Goal: Transaction & Acquisition: Book appointment/travel/reservation

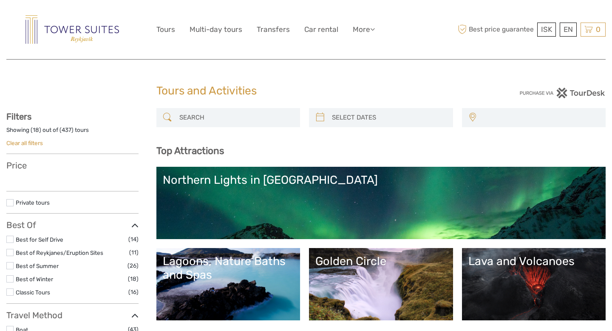
select select
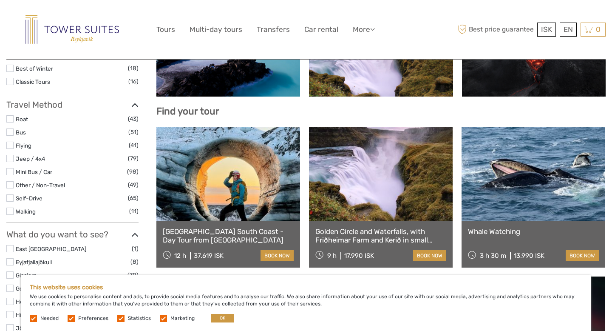
scroll to position [283, 0]
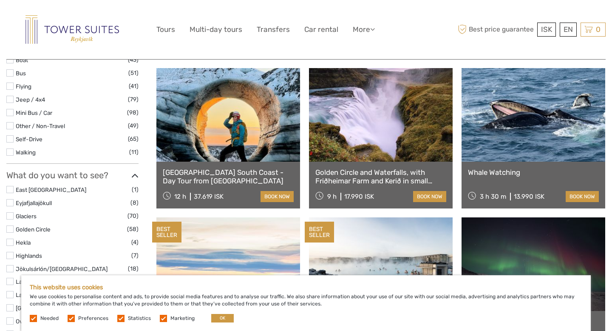
click at [384, 122] on link at bounding box center [381, 115] width 144 height 94
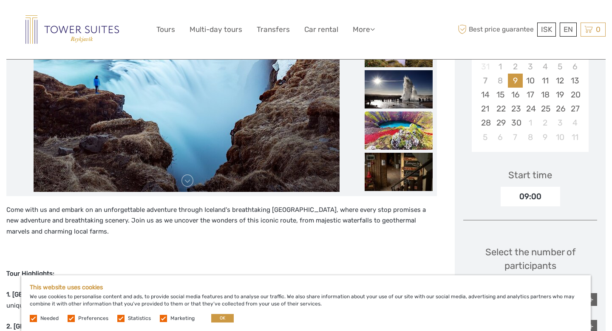
scroll to position [162, 0]
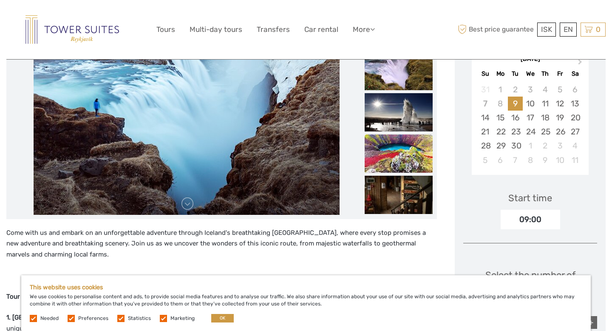
click at [396, 157] on img at bounding box center [399, 153] width 68 height 38
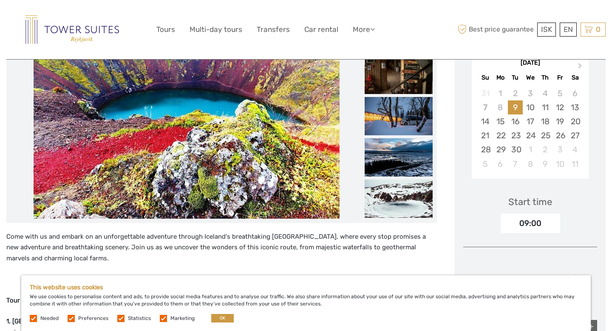
scroll to position [0, 0]
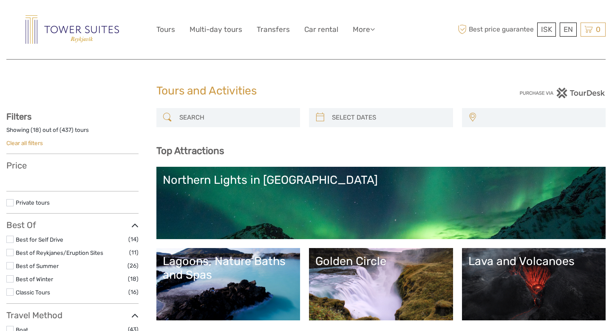
select select
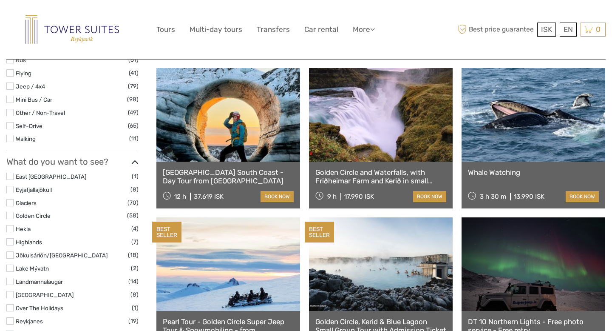
scroll to position [283, 0]
select select
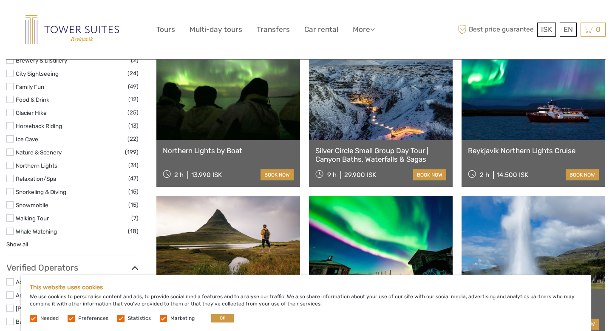
scroll to position [711, 0]
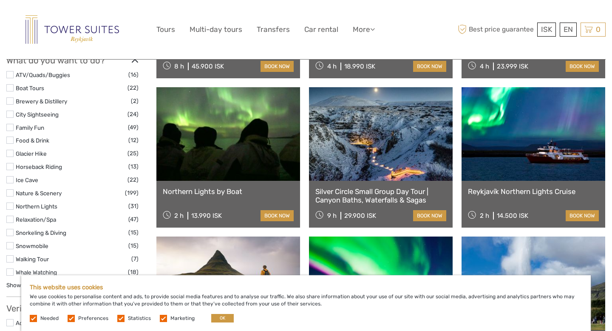
click at [412, 181] on div "Silver Circle Small Group Day Tour | Canyon Baths, Waterfalls & Sagas 9 h 29.90…" at bounding box center [381, 204] width 144 height 47
click at [388, 194] on link "Silver Circle Small Group Day Tour | Canyon Baths, Waterfalls & Sagas" at bounding box center [381, 195] width 131 height 17
click at [386, 159] on link at bounding box center [381, 134] width 144 height 94
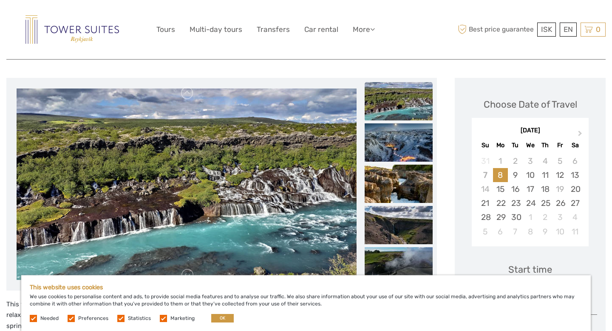
scroll to position [92, 0]
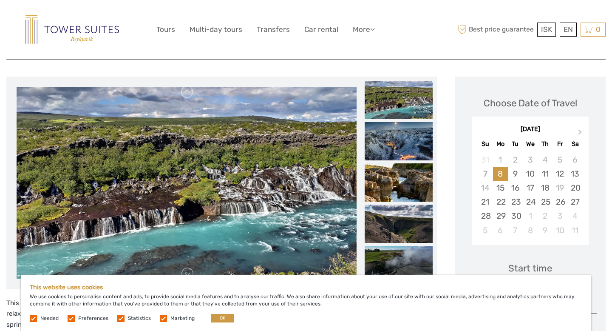
click at [318, 165] on img at bounding box center [187, 182] width 340 height 191
click at [397, 110] on img at bounding box center [399, 100] width 68 height 38
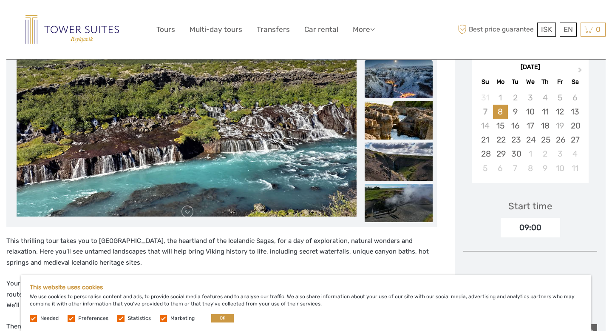
scroll to position [179, 0]
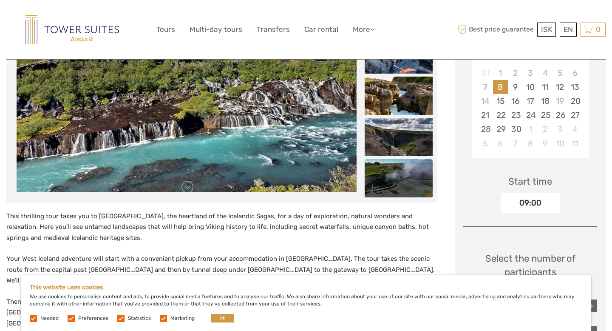
click at [393, 171] on img at bounding box center [399, 178] width 68 height 38
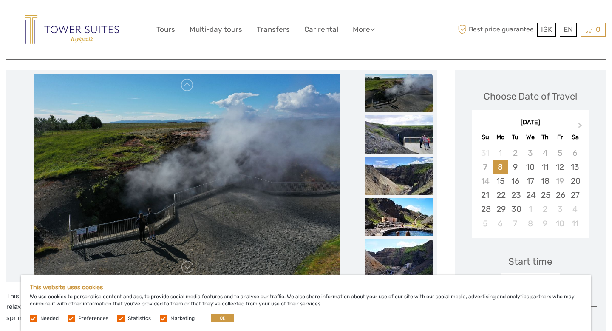
scroll to position [78, 0]
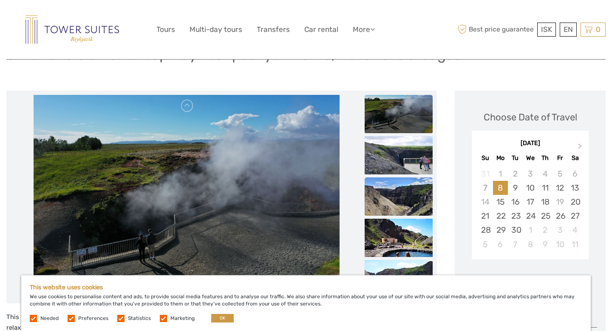
click at [401, 184] on img at bounding box center [399, 196] width 68 height 38
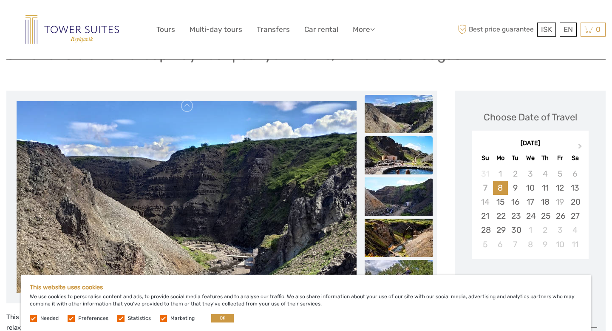
click at [400, 162] on img at bounding box center [399, 155] width 68 height 38
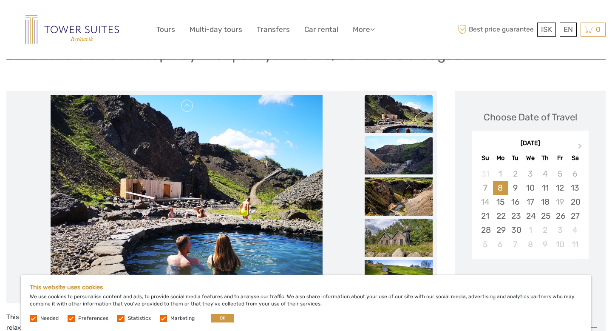
click at [407, 161] on img at bounding box center [399, 155] width 68 height 38
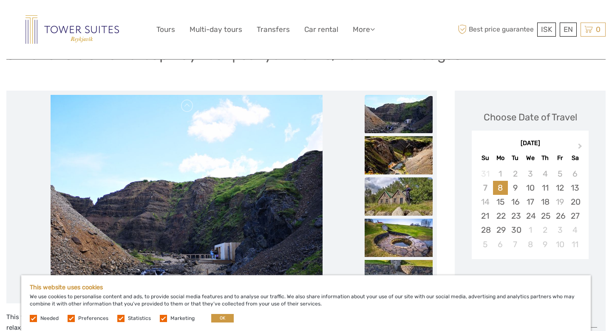
click at [402, 203] on img at bounding box center [399, 196] width 68 height 38
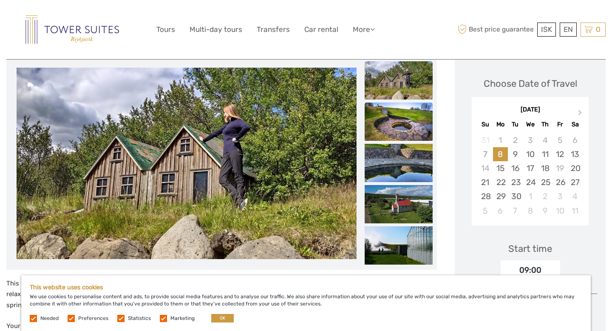
scroll to position [147, 0]
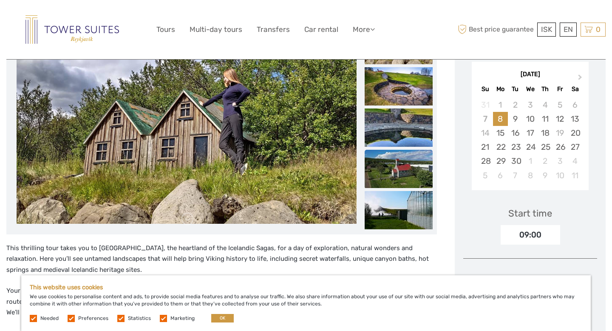
click at [409, 180] on img at bounding box center [399, 169] width 68 height 38
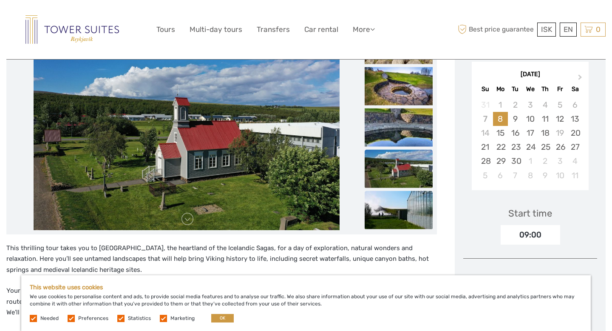
click at [401, 205] on img at bounding box center [399, 209] width 68 height 38
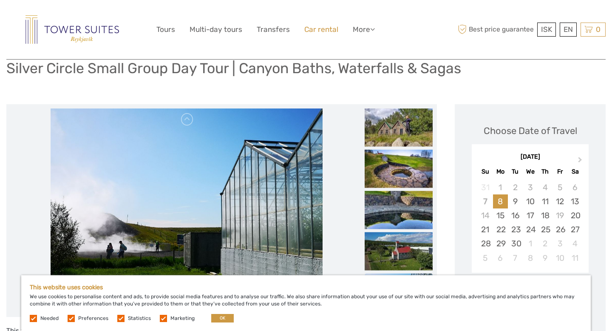
scroll to position [45, 0]
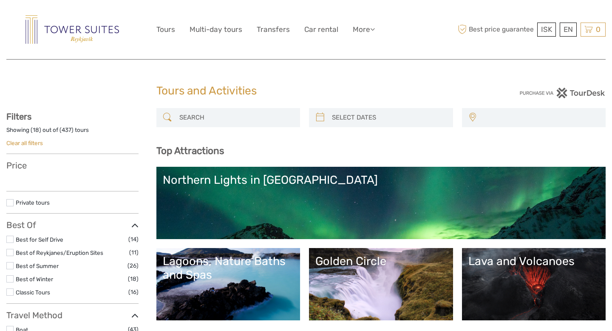
select select
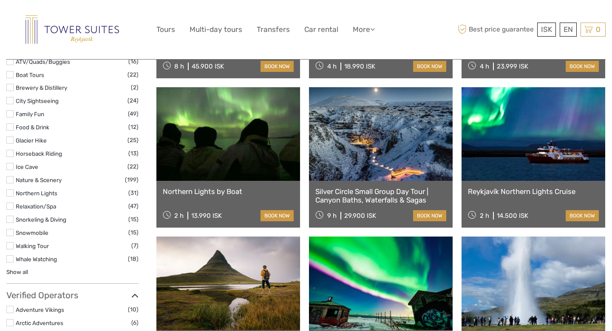
scroll to position [711, 0]
select select
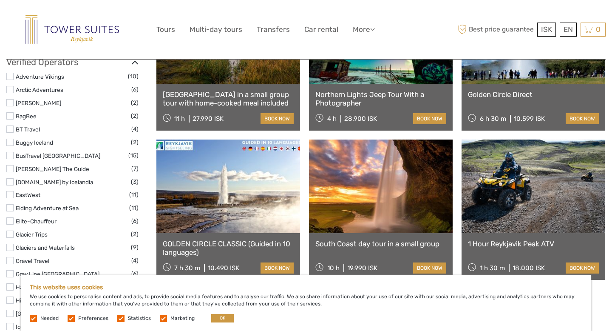
scroll to position [993, 0]
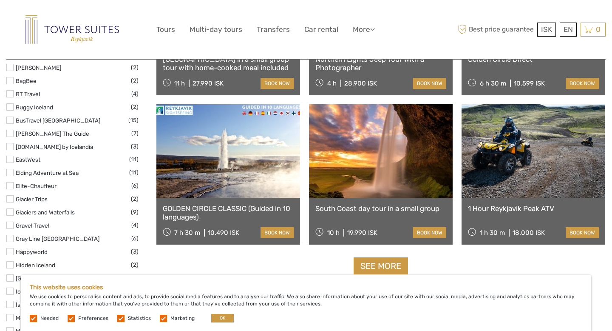
click at [356, 210] on link "South Coast day tour in a small group" at bounding box center [381, 208] width 131 height 9
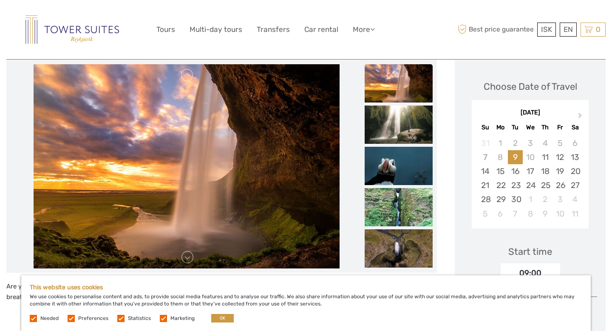
scroll to position [83, 0]
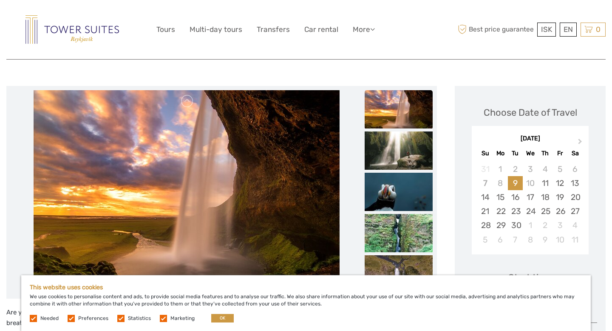
click at [405, 117] on img at bounding box center [399, 109] width 68 height 38
click at [394, 154] on img at bounding box center [399, 150] width 68 height 38
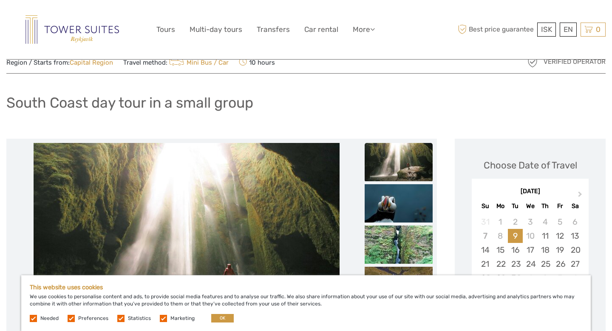
scroll to position [114, 0]
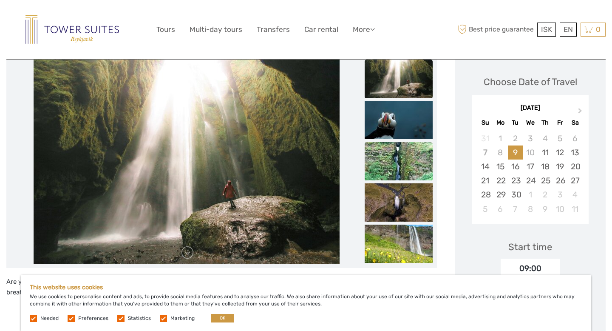
click at [389, 147] on img at bounding box center [399, 161] width 68 height 38
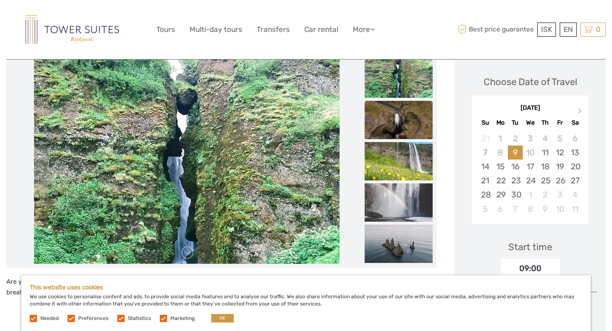
click at [389, 123] on img at bounding box center [399, 120] width 68 height 38
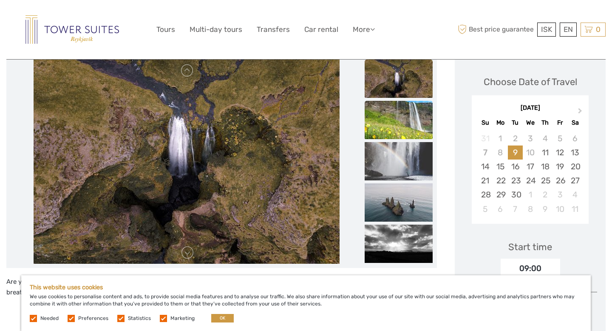
click at [389, 123] on img at bounding box center [399, 120] width 68 height 38
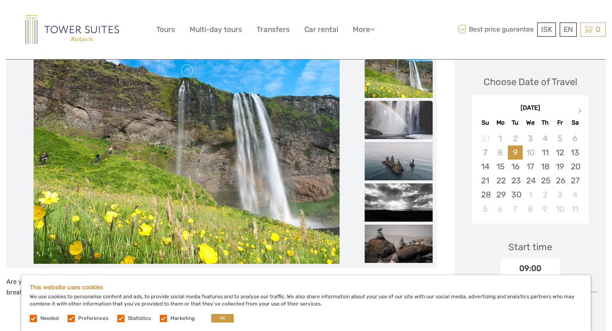
click at [390, 126] on img at bounding box center [399, 120] width 68 height 38
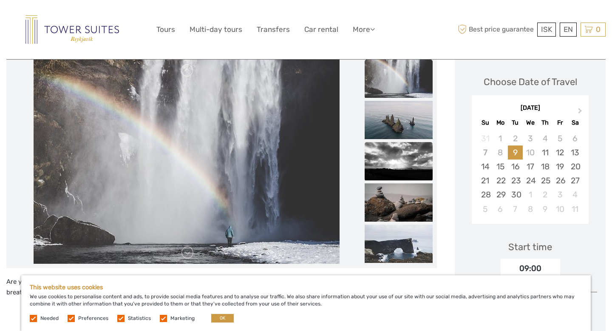
click at [392, 168] on img at bounding box center [399, 161] width 68 height 38
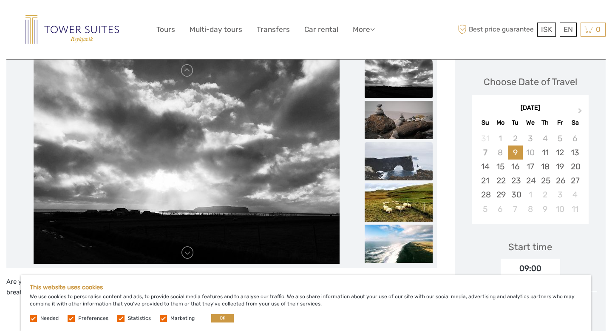
click at [392, 156] on img at bounding box center [399, 161] width 68 height 38
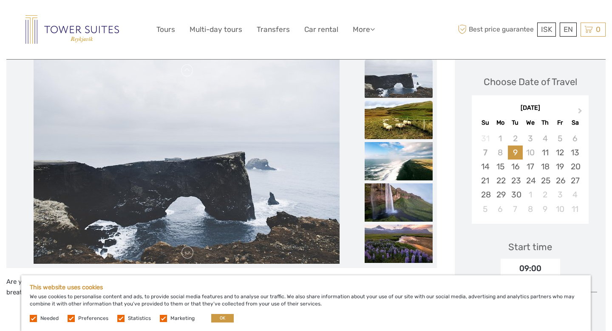
click at [392, 119] on img at bounding box center [399, 120] width 68 height 38
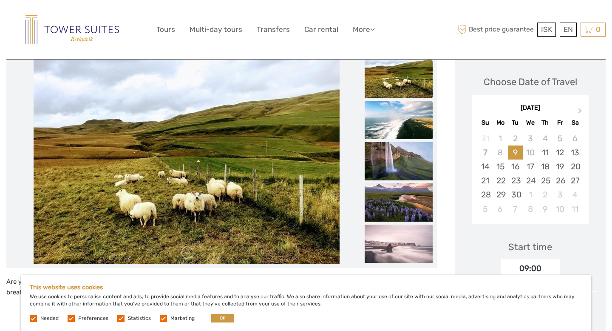
click at [394, 130] on img at bounding box center [399, 120] width 68 height 38
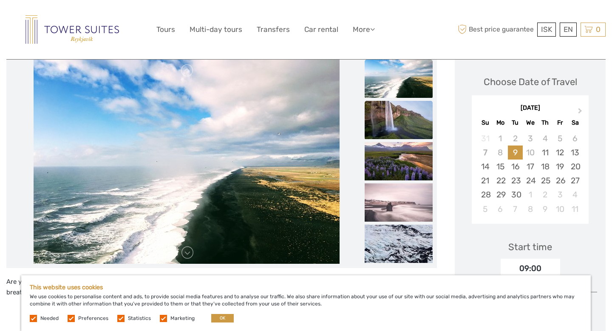
click at [395, 129] on img at bounding box center [399, 120] width 68 height 38
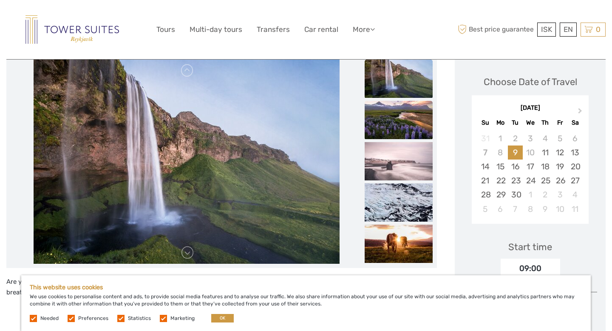
click at [396, 126] on img at bounding box center [399, 120] width 68 height 38
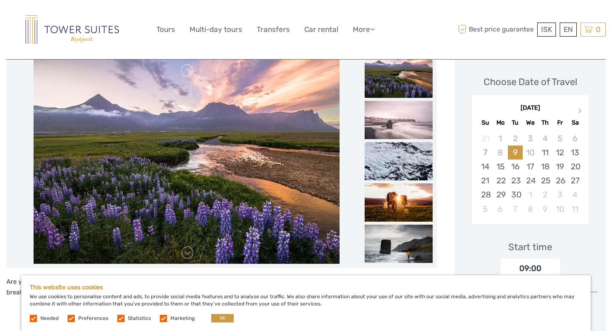
click at [397, 167] on img at bounding box center [399, 161] width 68 height 38
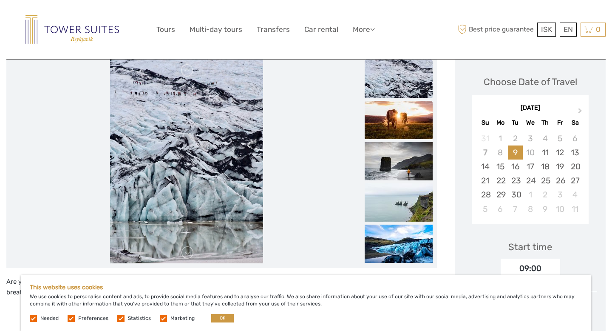
click at [393, 134] on img at bounding box center [399, 120] width 68 height 38
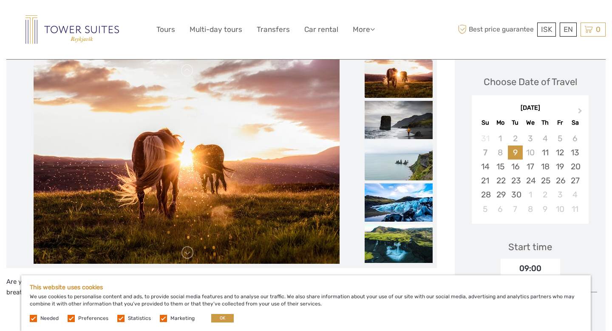
click at [395, 159] on img at bounding box center [399, 161] width 68 height 38
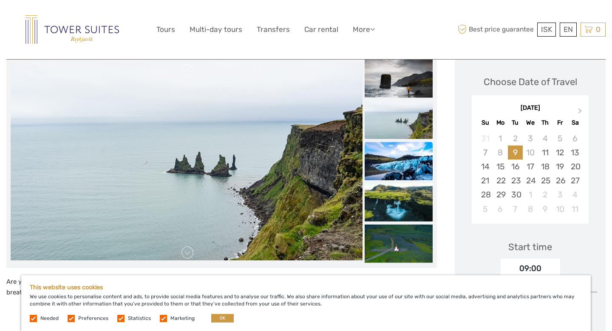
click at [395, 166] on img at bounding box center [399, 161] width 68 height 38
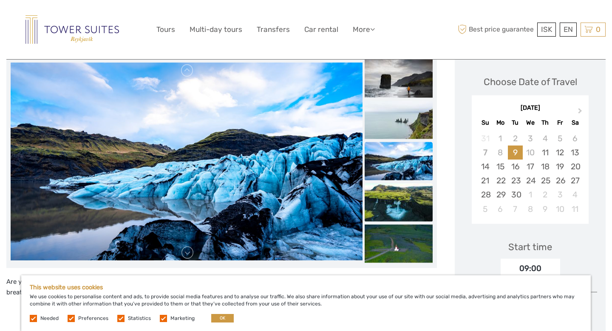
click at [392, 197] on img at bounding box center [399, 202] width 68 height 38
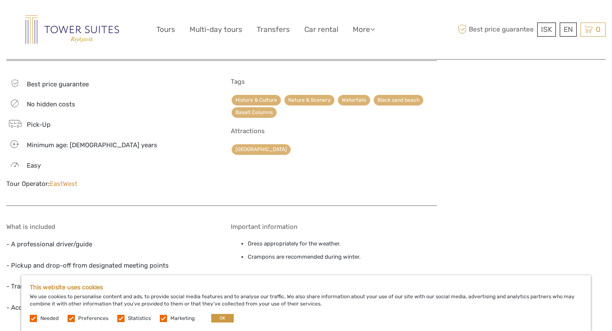
scroll to position [560, 0]
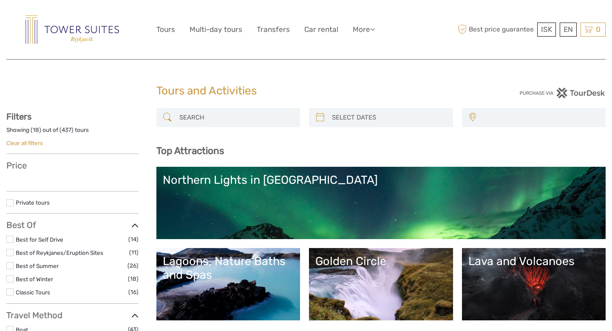
select select
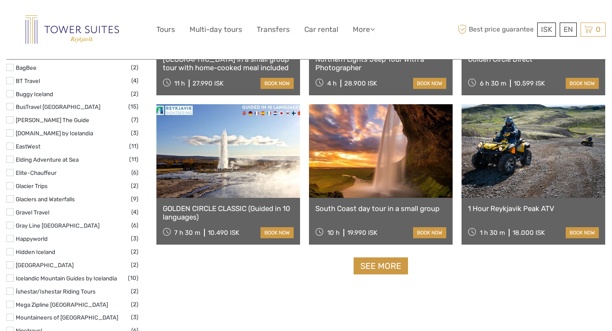
scroll to position [993, 0]
select select
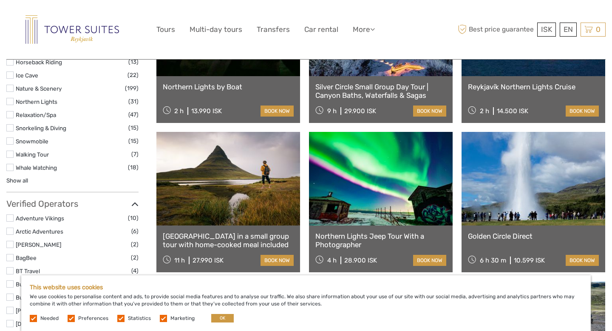
scroll to position [849, 0]
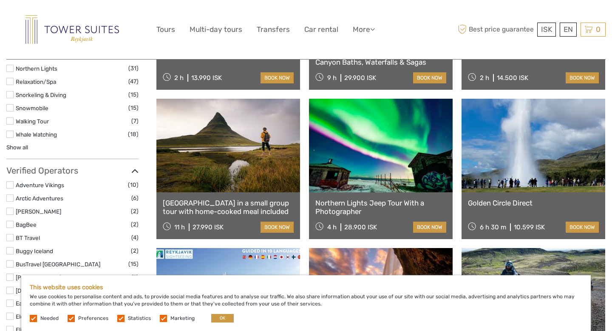
click at [521, 165] on link at bounding box center [534, 146] width 144 height 94
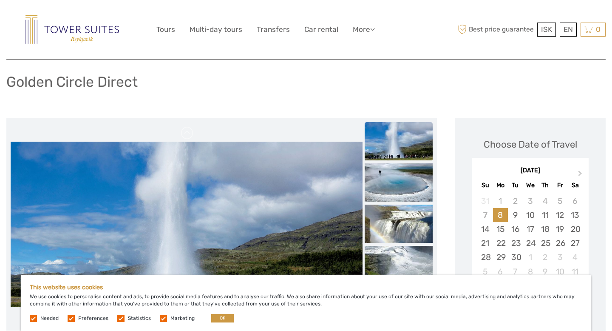
scroll to position [130, 0]
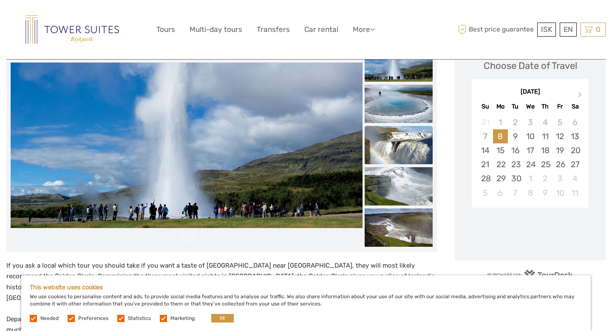
click at [399, 140] on img at bounding box center [399, 145] width 68 height 38
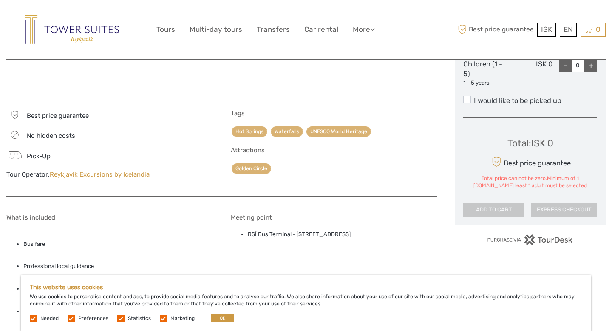
scroll to position [512, 0]
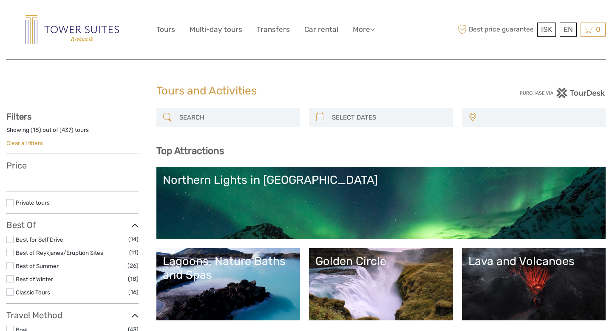
select select
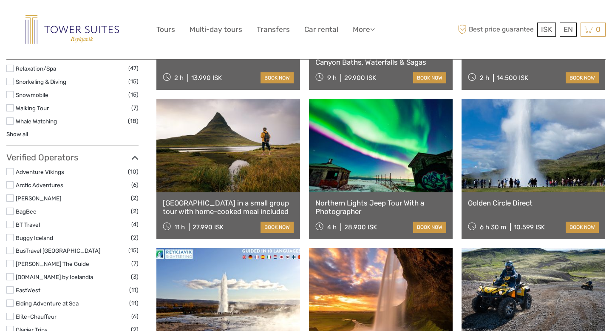
select select
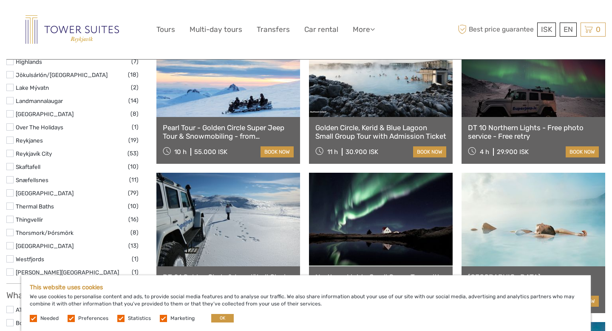
scroll to position [476, 0]
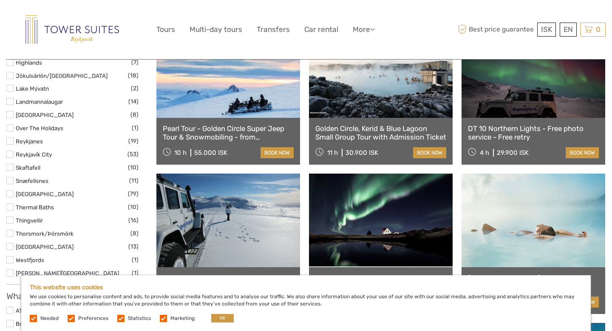
click at [383, 79] on link at bounding box center [381, 71] width 144 height 94
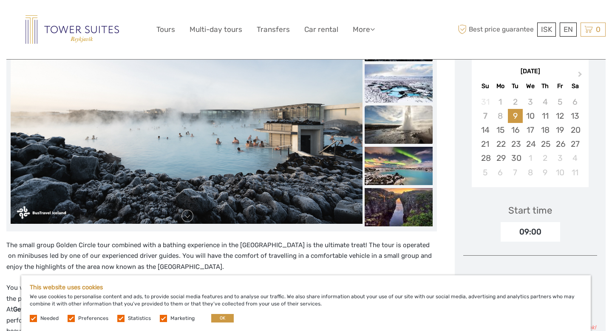
scroll to position [109, 0]
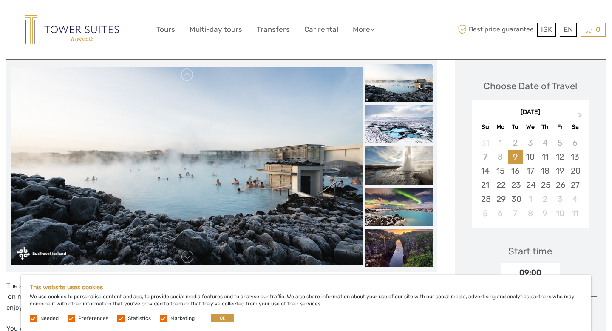
click at [407, 80] on img at bounding box center [399, 83] width 68 height 38
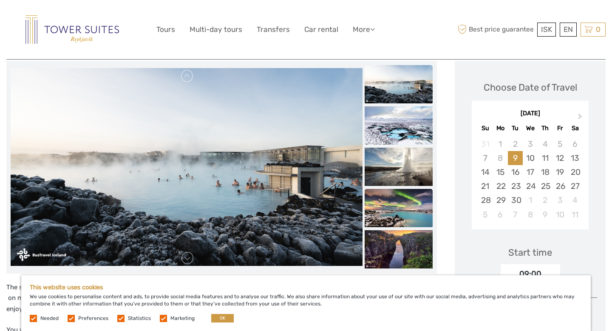
scroll to position [88, 0]
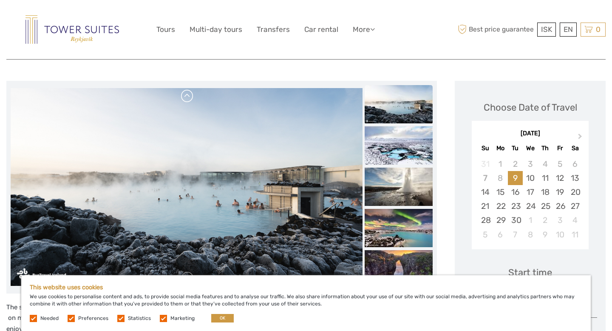
click at [188, 98] on link at bounding box center [188, 96] width 14 height 14
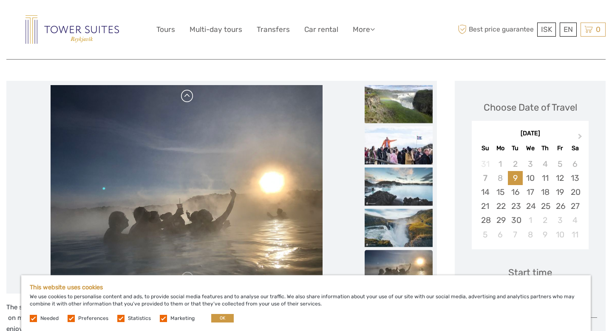
click at [186, 97] on link at bounding box center [188, 96] width 14 height 14
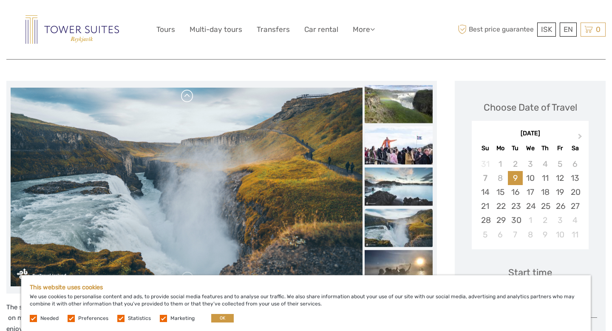
click at [186, 97] on link at bounding box center [188, 96] width 14 height 14
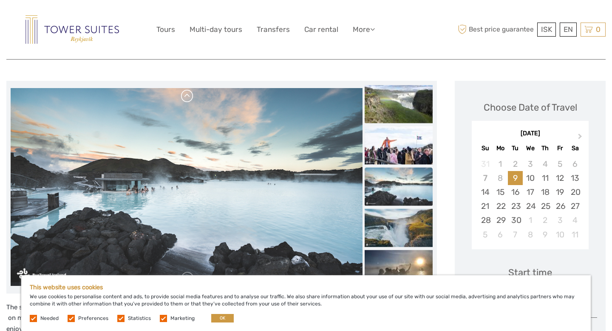
click at [186, 97] on link at bounding box center [188, 96] width 14 height 14
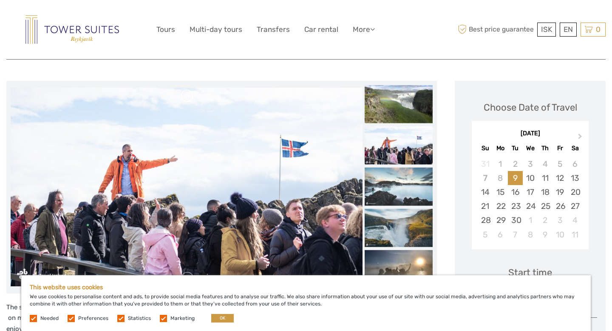
click at [186, 97] on link at bounding box center [188, 96] width 14 height 14
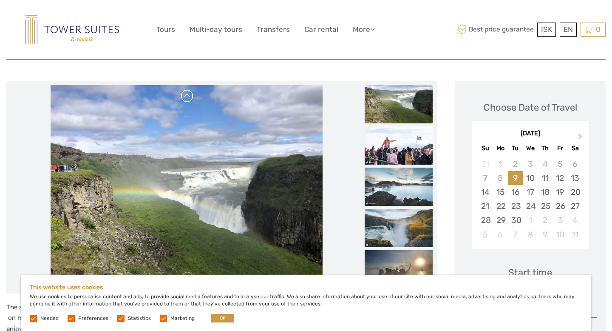
click at [186, 97] on link at bounding box center [188, 96] width 14 height 14
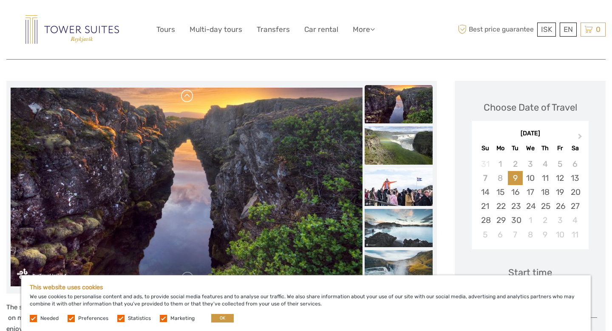
click at [186, 97] on link at bounding box center [188, 96] width 14 height 14
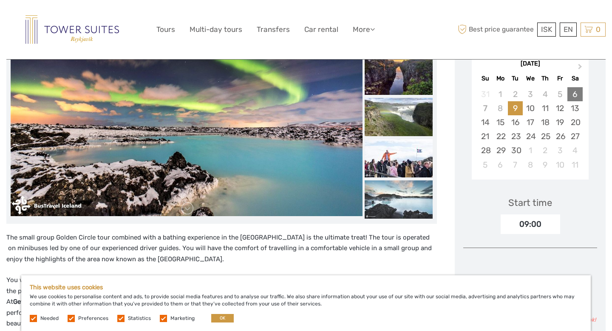
scroll to position [153, 0]
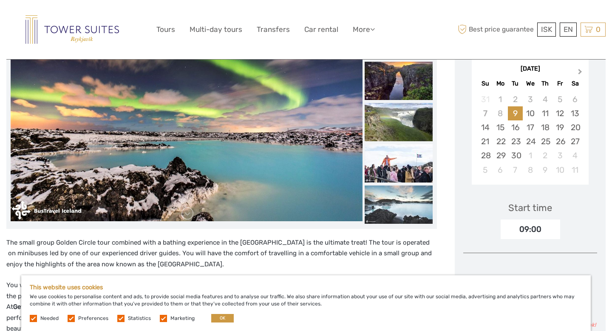
click at [580, 74] on button "Next Month" at bounding box center [581, 74] width 14 height 14
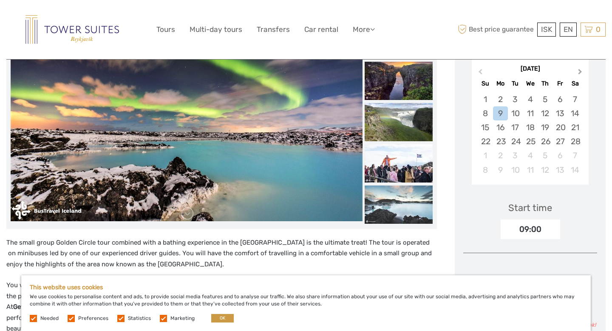
click at [580, 74] on button "Next Month" at bounding box center [581, 74] width 14 height 14
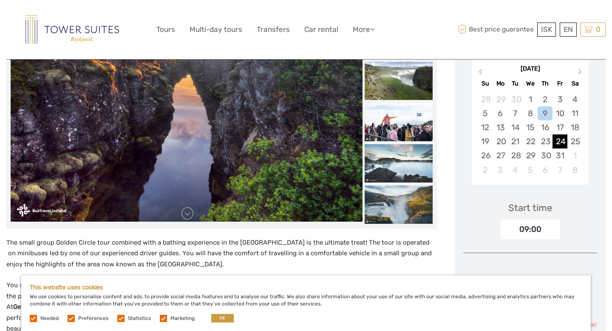
click at [563, 142] on div "24" at bounding box center [560, 141] width 15 height 14
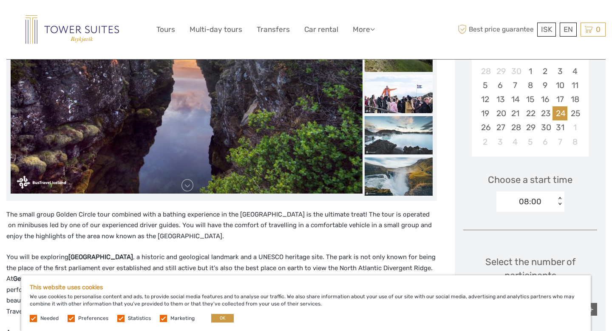
scroll to position [299, 0]
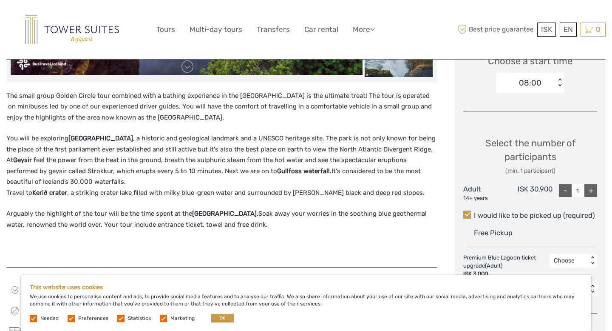
click at [592, 190] on div "+" at bounding box center [591, 190] width 13 height 13
type input "2"
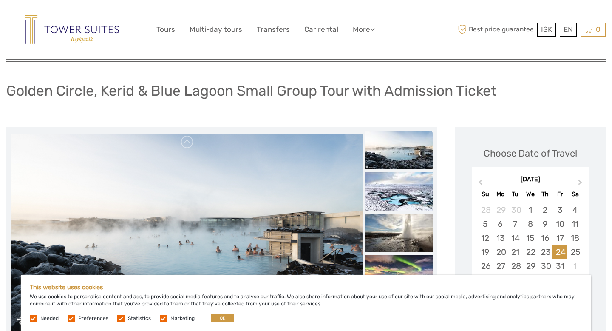
scroll to position [0, 0]
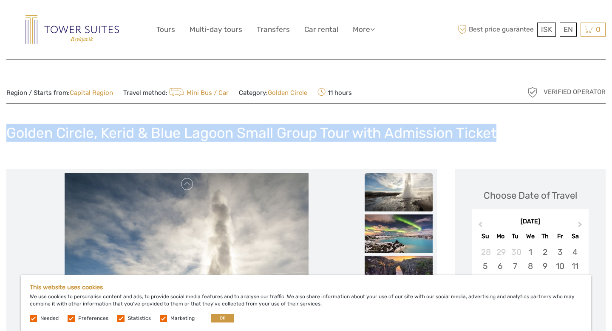
drag, startPoint x: 506, startPoint y: 131, endPoint x: 15, endPoint y: 117, distance: 490.5
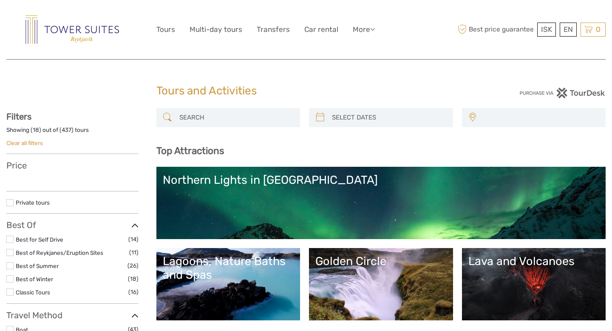
select select
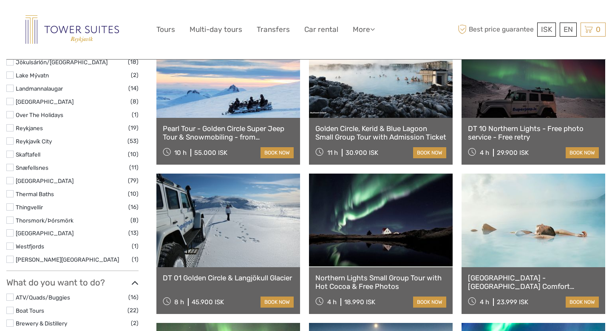
select select
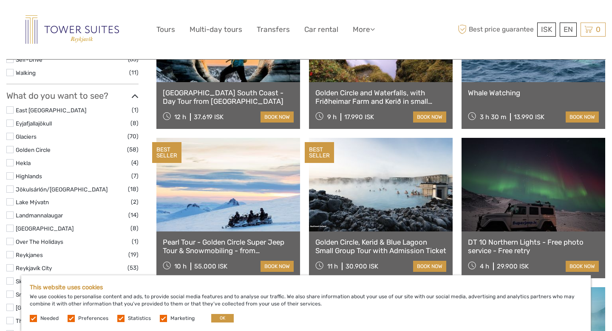
click at [236, 202] on link at bounding box center [228, 185] width 144 height 94
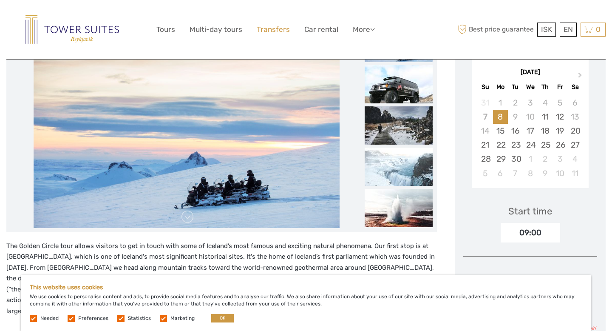
scroll to position [82, 0]
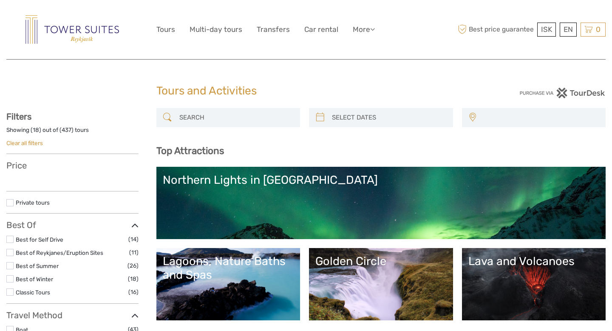
select select
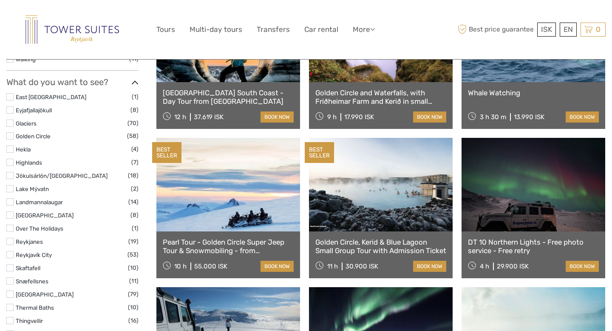
select select
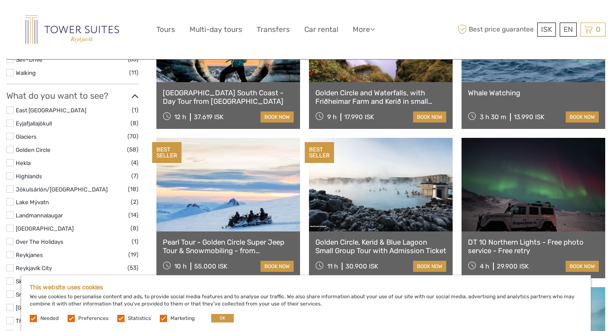
scroll to position [0, 0]
